Goal: Information Seeking & Learning: Learn about a topic

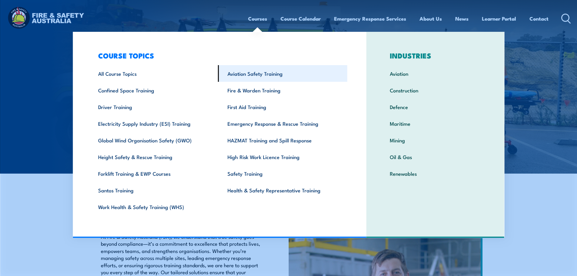
click at [245, 71] on link "Aviation Safety Training" at bounding box center [282, 73] width 129 height 17
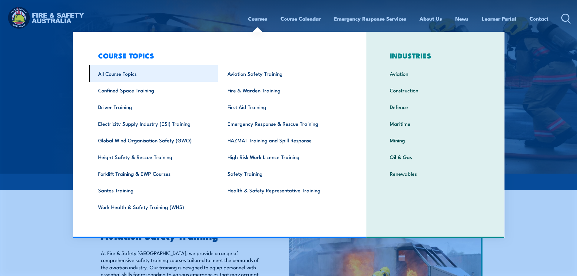
click at [144, 78] on link "All Course Topics" at bounding box center [153, 73] width 129 height 17
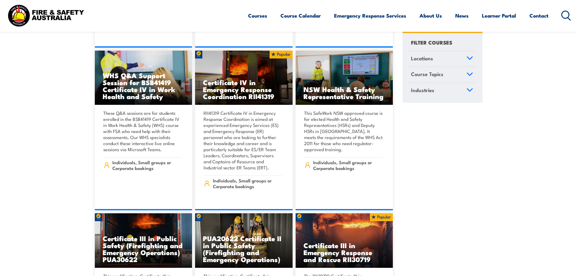
scroll to position [1242, 0]
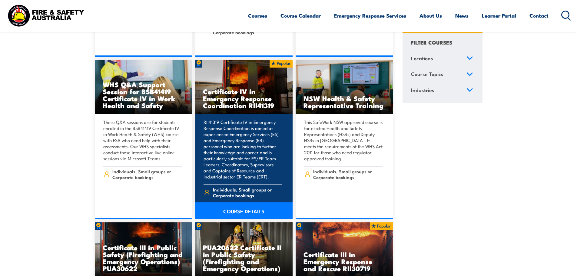
click at [265, 136] on p "RII41319 Certificate IV in Emergency Response Coordination is aimed at experien…" at bounding box center [243, 149] width 79 height 61
click at [247, 205] on link "COURSE DETAILS" at bounding box center [244, 210] width 98 height 17
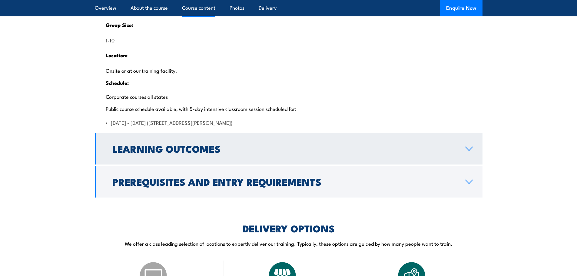
scroll to position [1242, 0]
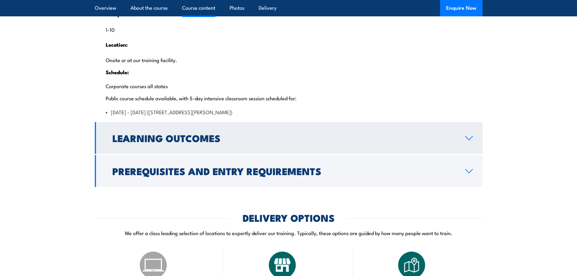
click at [204, 142] on h2 "Learning Outcomes" at bounding box center [283, 138] width 343 height 8
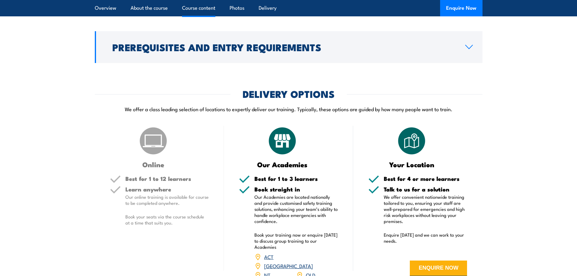
scroll to position [971, 0]
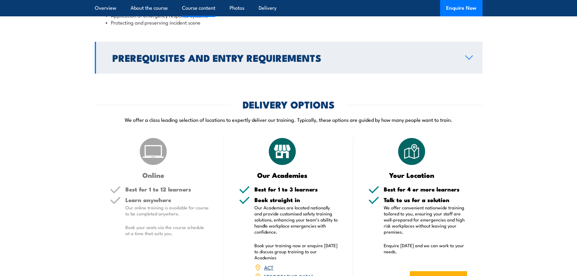
click at [438, 74] on link "Prerequisites and Entry Requirements" at bounding box center [289, 58] width 388 height 32
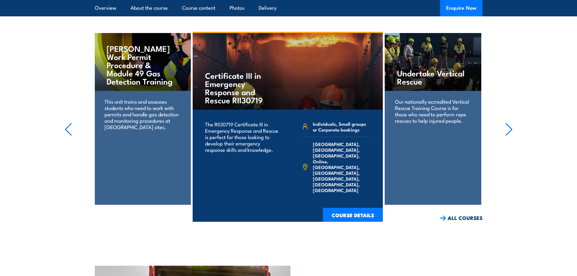
scroll to position [1546, 0]
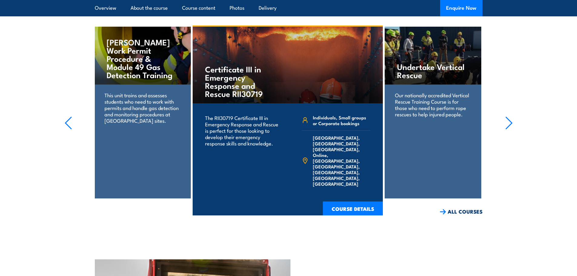
click at [513, 143] on section "Certificate III in Emergency Response and Rescue RII30719 The RII30719 Certific…" at bounding box center [288, 120] width 577 height 190
click at [505, 130] on icon "button" at bounding box center [509, 122] width 8 height 13
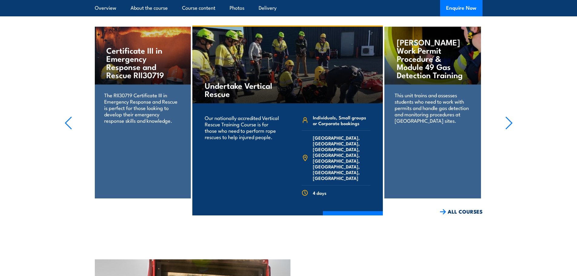
click at [505, 130] on icon "button" at bounding box center [509, 122] width 8 height 13
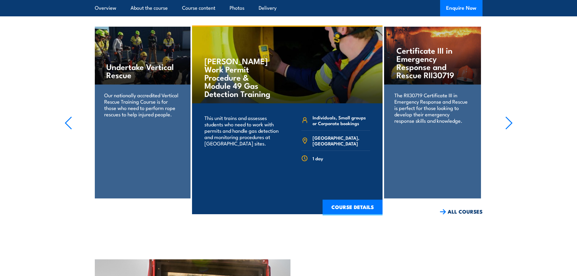
click at [505, 130] on icon "button" at bounding box center [509, 122] width 8 height 13
